Goal: Task Accomplishment & Management: Manage account settings

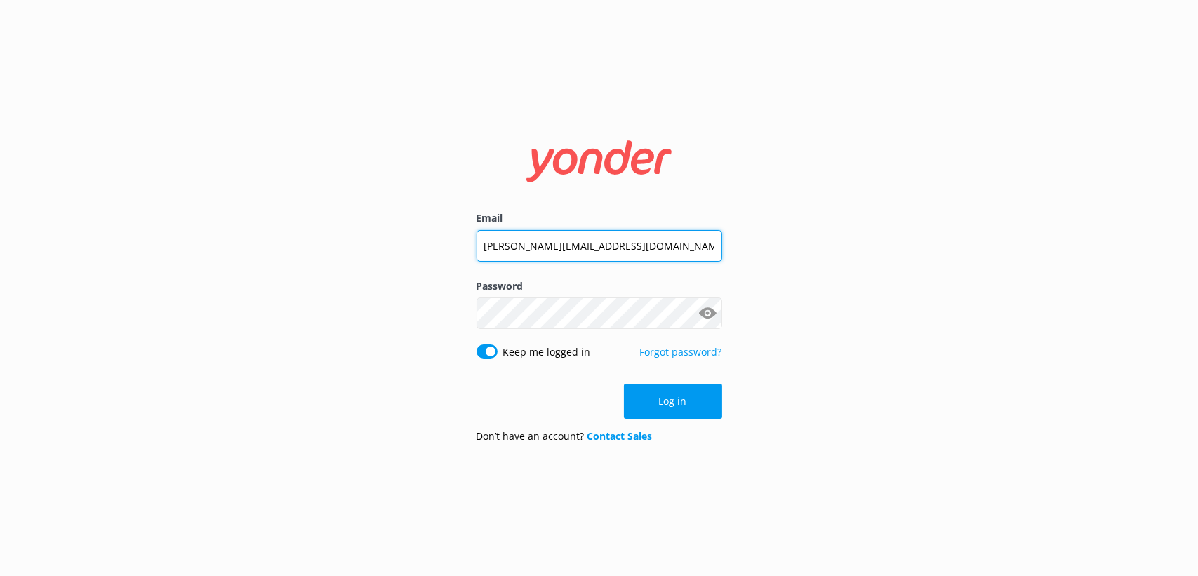
click at [646, 243] on input "[PERSON_NAME][EMAIL_ADDRESS][DOMAIN_NAME]" at bounding box center [599, 246] width 246 height 32
click at [643, 241] on input "[PERSON_NAME][EMAIL_ADDRESS][DOMAIN_NAME]" at bounding box center [599, 246] width 246 height 32
click at [588, 237] on input "[PERSON_NAME][EMAIL_ADDRESS][DOMAIN_NAME]" at bounding box center [599, 246] width 246 height 32
click at [588, 240] on input "[PERSON_NAME][EMAIL_ADDRESS][DOMAIN_NAME]" at bounding box center [599, 246] width 246 height 32
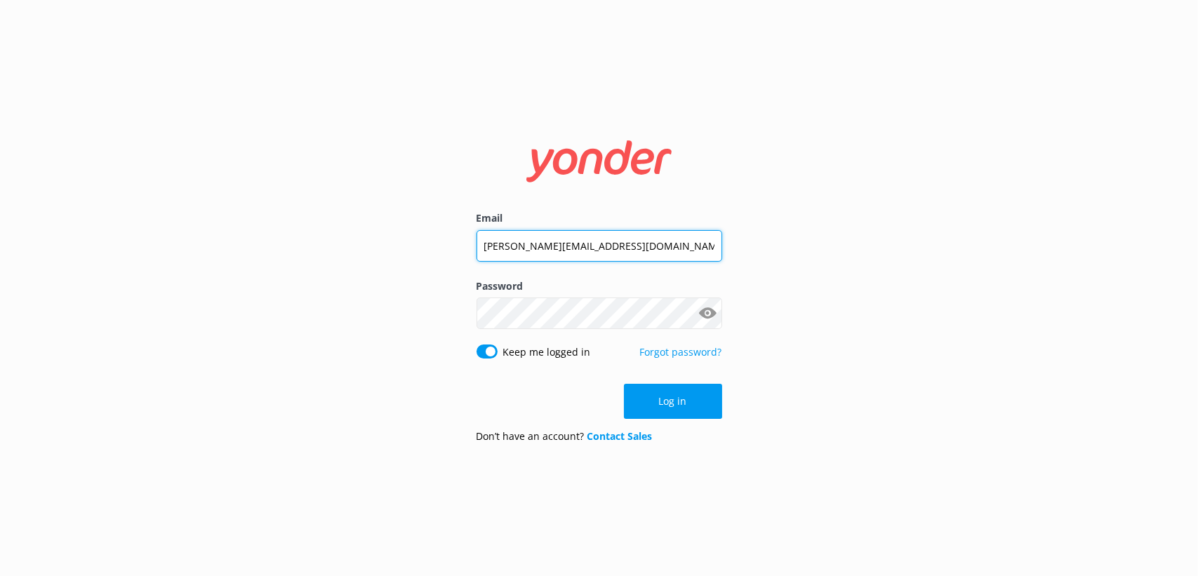
click at [588, 240] on input "[PERSON_NAME][EMAIL_ADDRESS][DOMAIN_NAME]" at bounding box center [599, 246] width 246 height 32
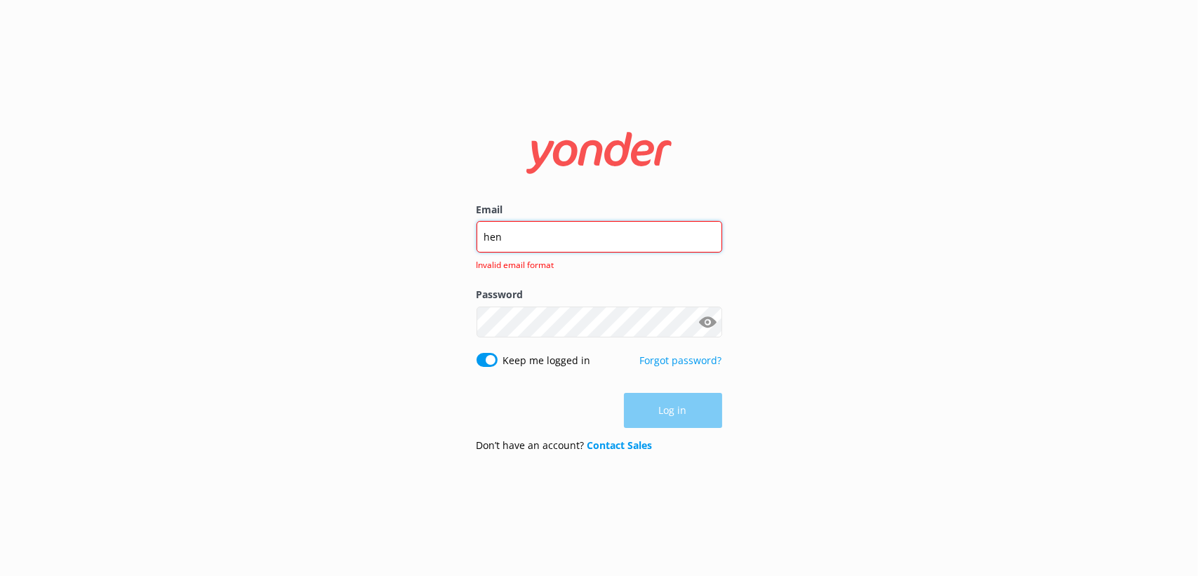
type input "[EMAIL_ADDRESS][PERSON_NAME][DOMAIN_NAME]"
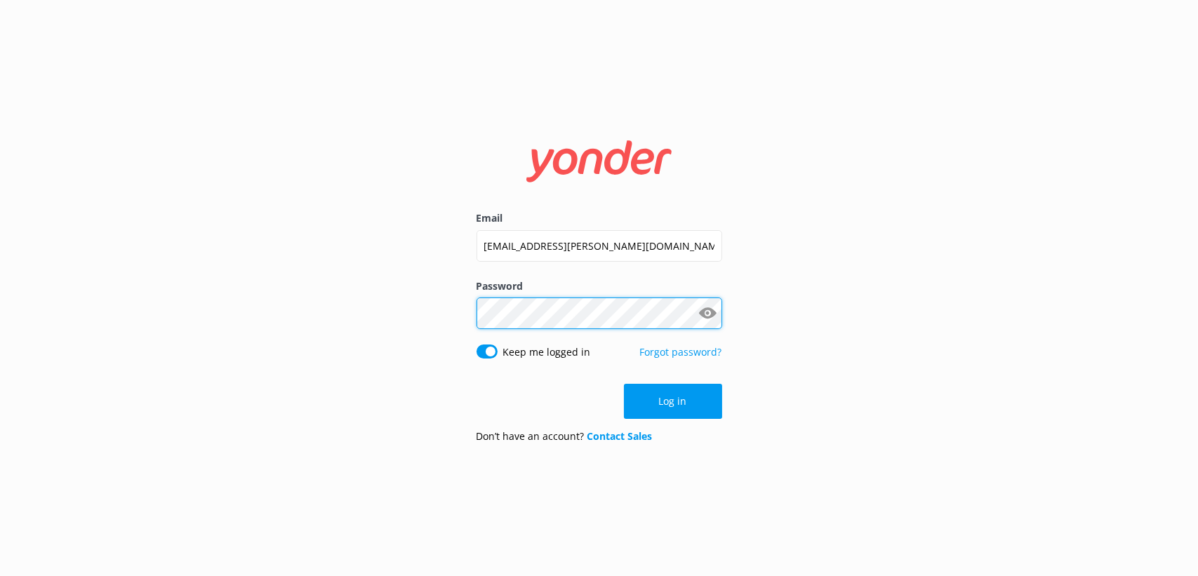
click button "Log in" at bounding box center [673, 401] width 98 height 35
